Goal: Task Accomplishment & Management: Manage account settings

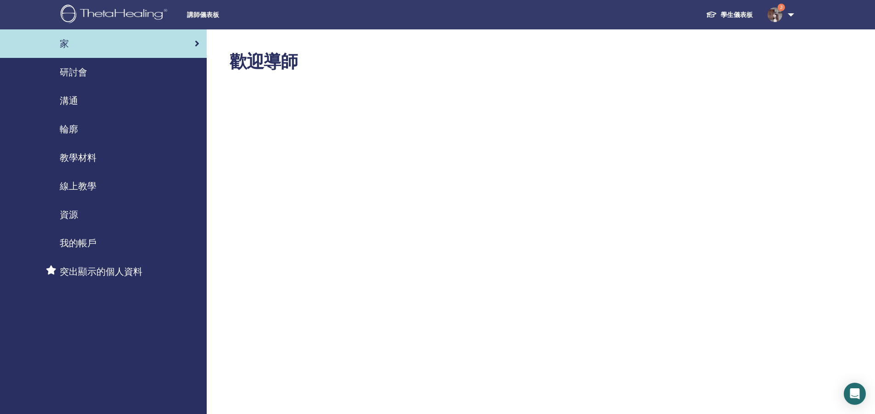
click at [84, 77] on font "研討會" at bounding box center [74, 72] width 28 height 12
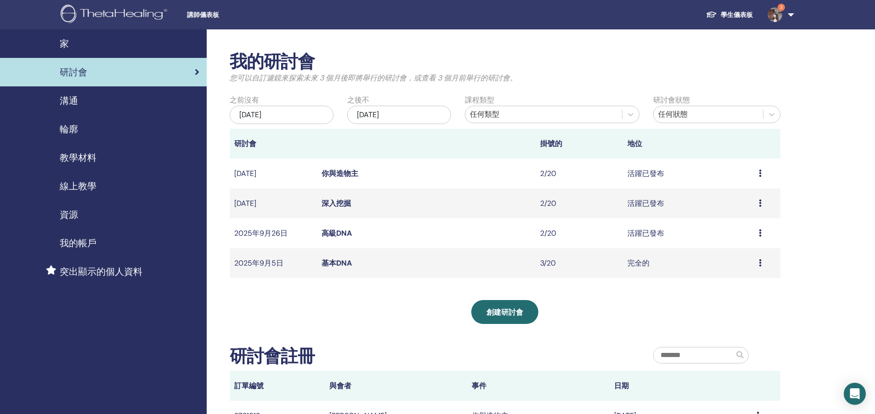
click at [335, 233] on font "高級DNA" at bounding box center [336, 233] width 30 height 10
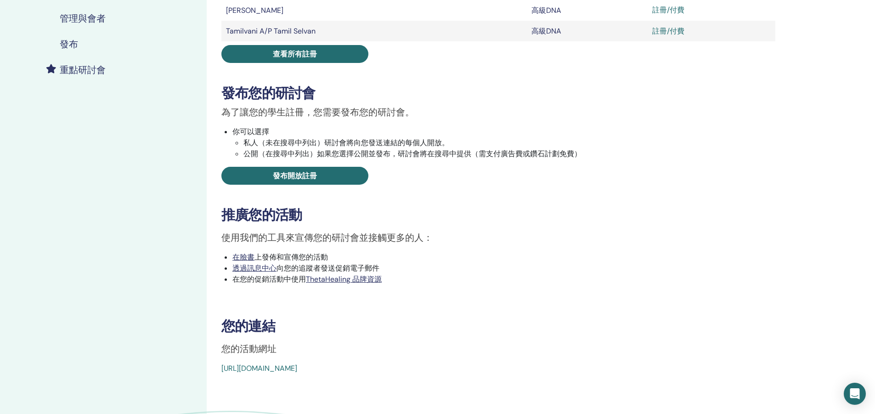
scroll to position [321, 0]
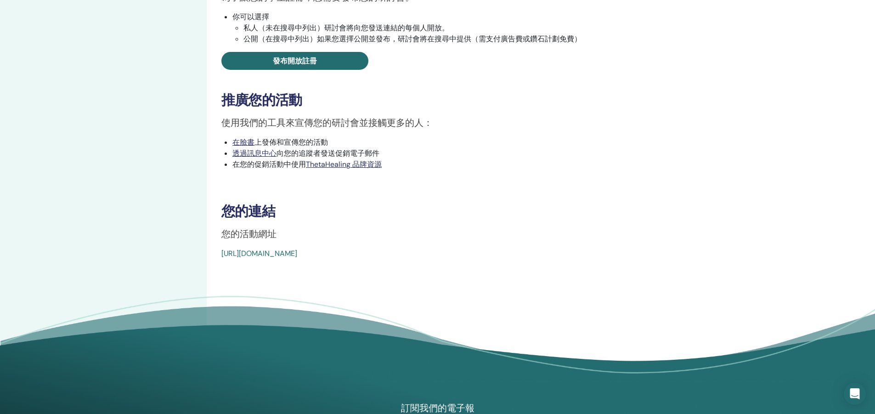
drag, startPoint x: 439, startPoint y: 252, endPoint x: 239, endPoint y: 260, distance: 199.9
drag, startPoint x: 248, startPoint y: 256, endPoint x: 239, endPoint y: 252, distance: 10.7
